Goal: Find specific page/section: Find specific page/section

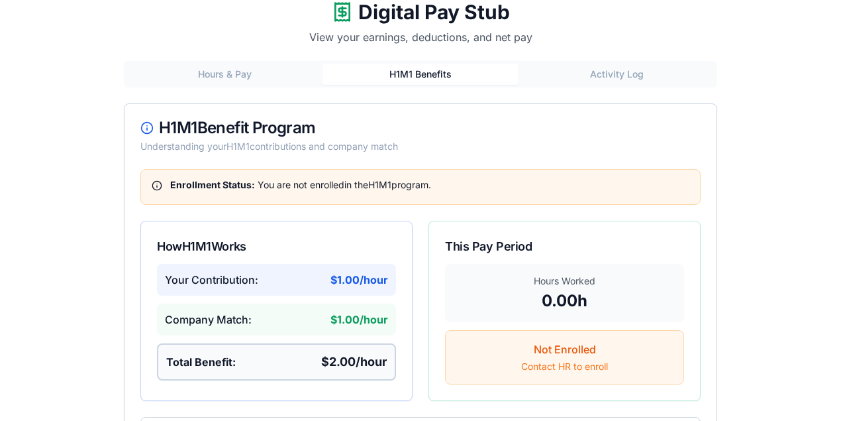
click at [411, 68] on button "H1M1 Benefits" at bounding box center [421, 74] width 196 height 21
click at [618, 77] on button "Activity Log" at bounding box center [620, 74] width 196 height 21
